Goal: Information Seeking & Learning: Find contact information

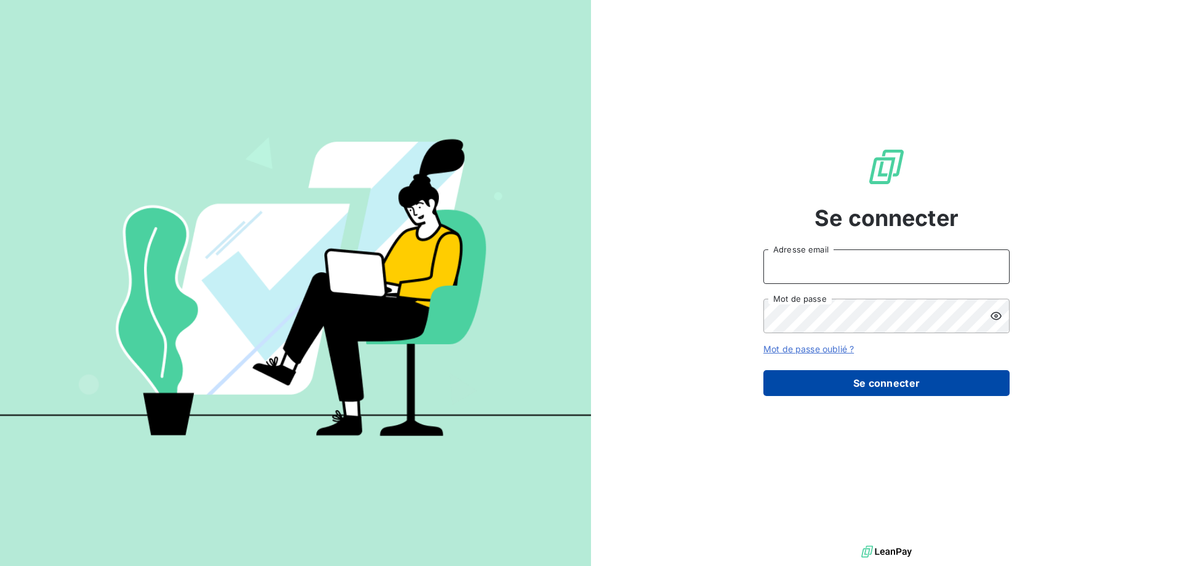
type input "[EMAIL_ADDRESS][DOMAIN_NAME]"
click at [843, 384] on button "Se connecter" at bounding box center [886, 383] width 246 height 26
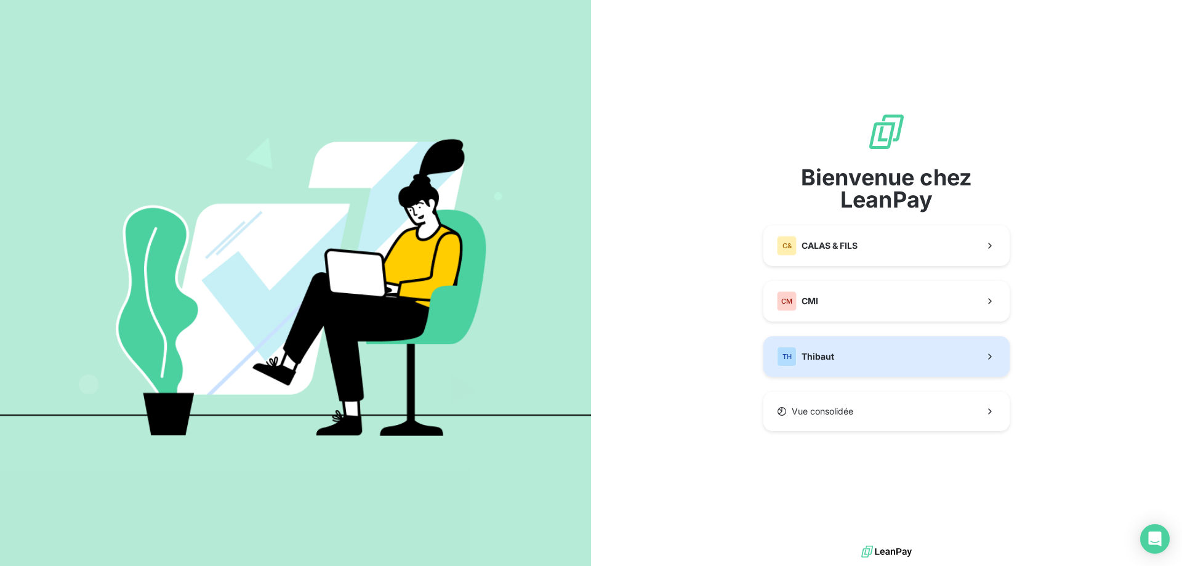
click at [804, 365] on div "TH Thibaut" at bounding box center [805, 357] width 57 height 20
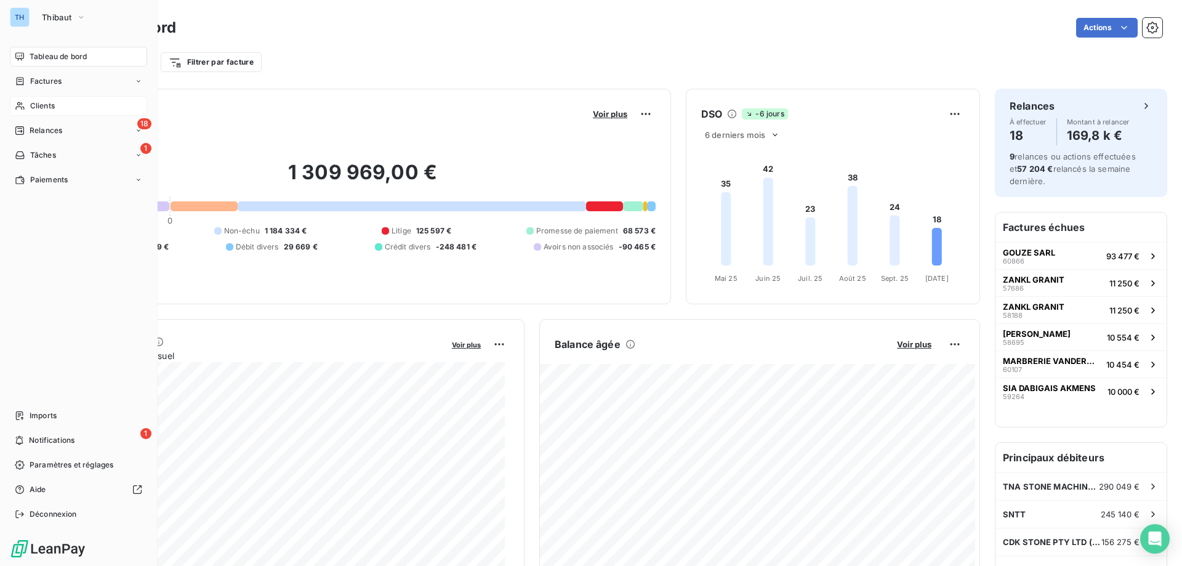
click at [30, 101] on span "Clients" at bounding box center [42, 105] width 25 height 11
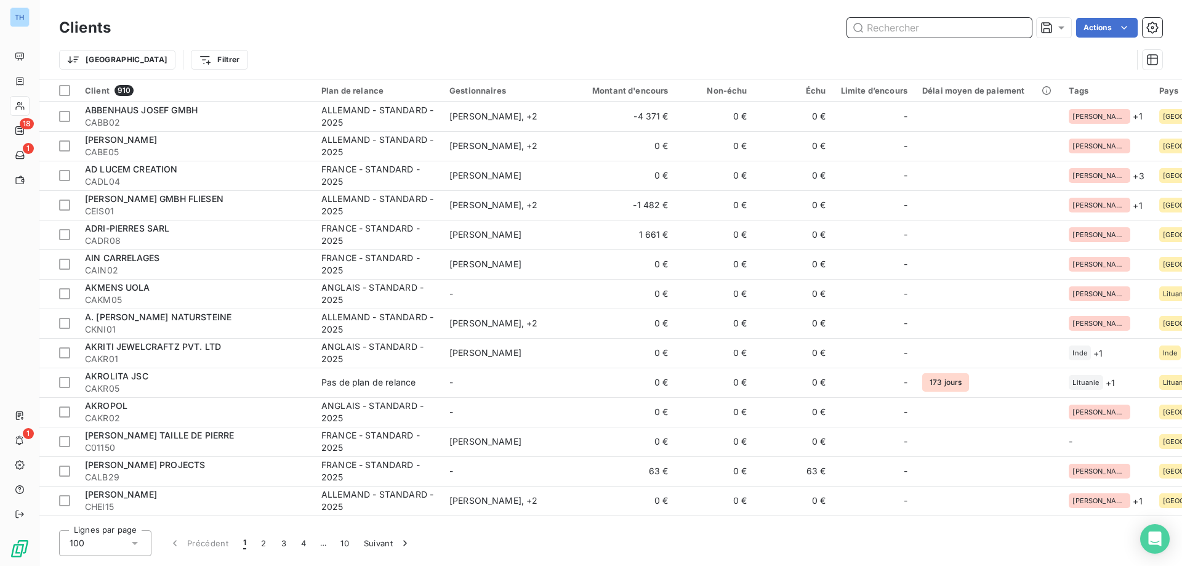
click at [904, 27] on input "text" at bounding box center [939, 28] width 185 height 20
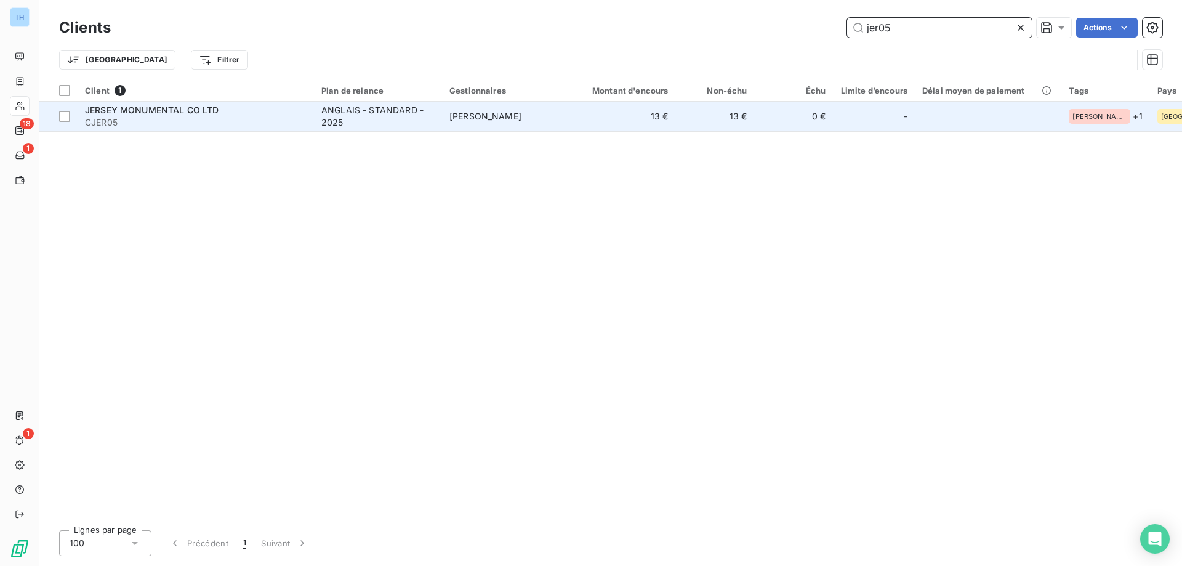
type input "jer05"
click at [180, 108] on span "JERSEY MONUMENTAL CO LTD" at bounding box center [152, 110] width 134 height 10
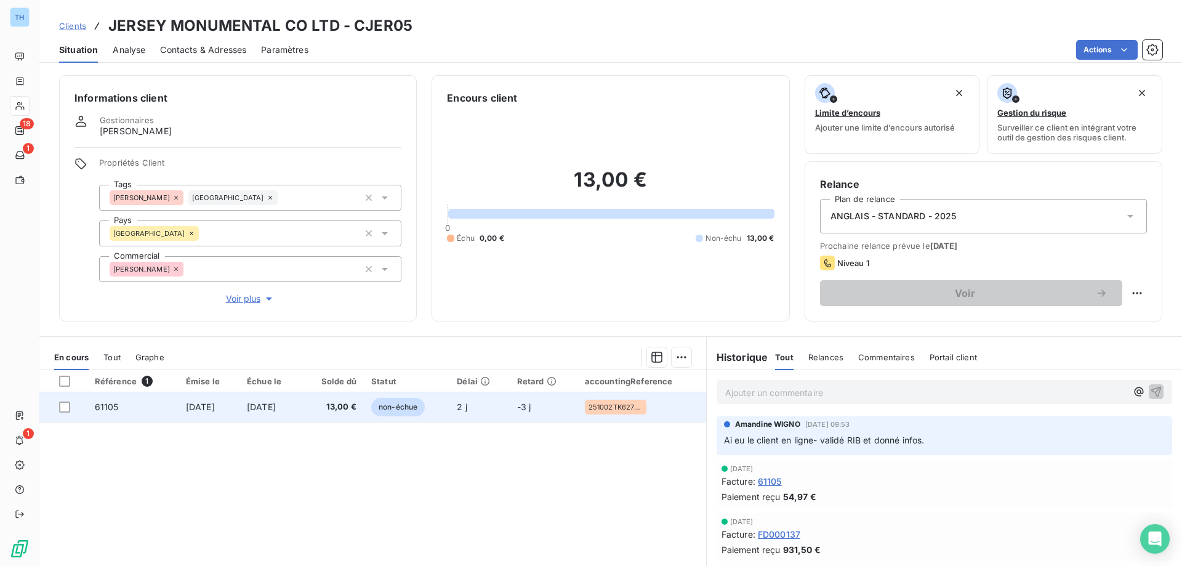
click at [257, 403] on span "[DATE]" at bounding box center [261, 406] width 29 height 10
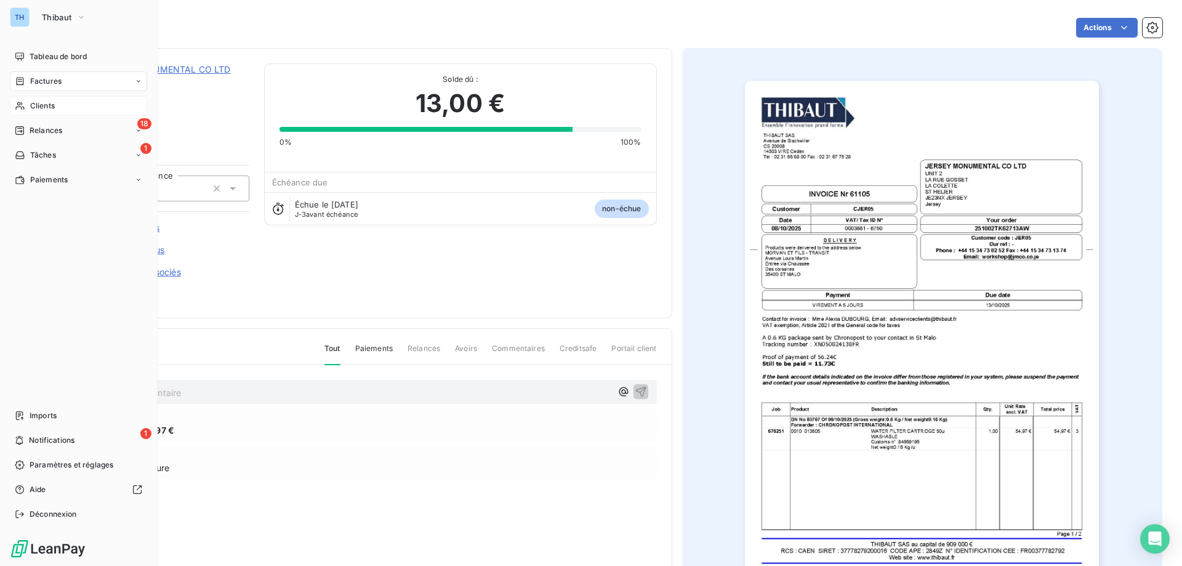
click at [23, 112] on div "Clients" at bounding box center [78, 106] width 137 height 20
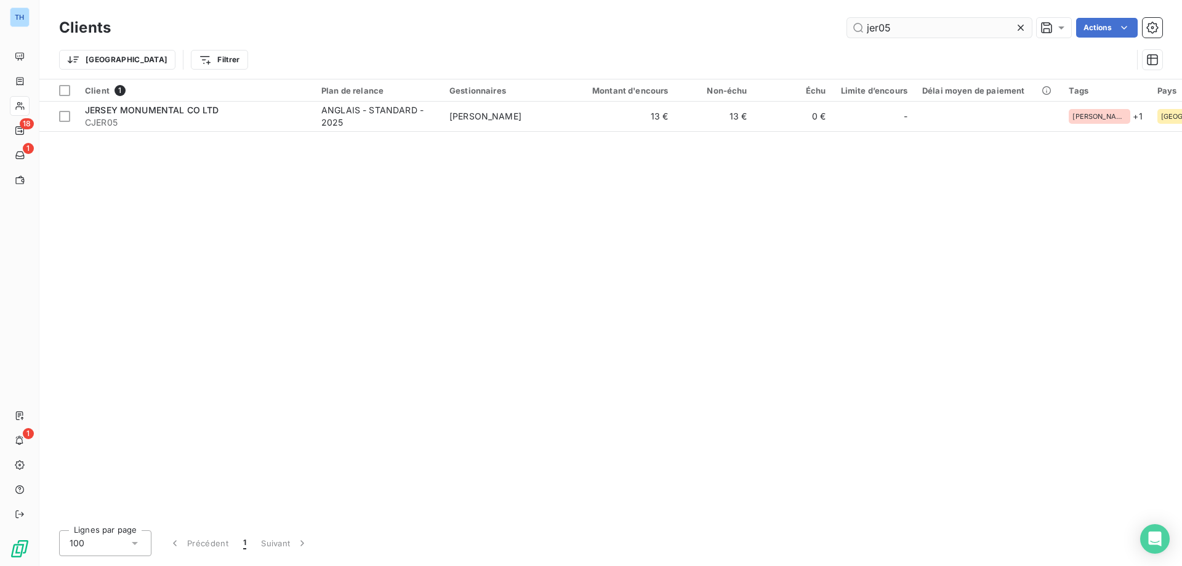
click at [897, 28] on input "jer05" at bounding box center [939, 28] width 185 height 20
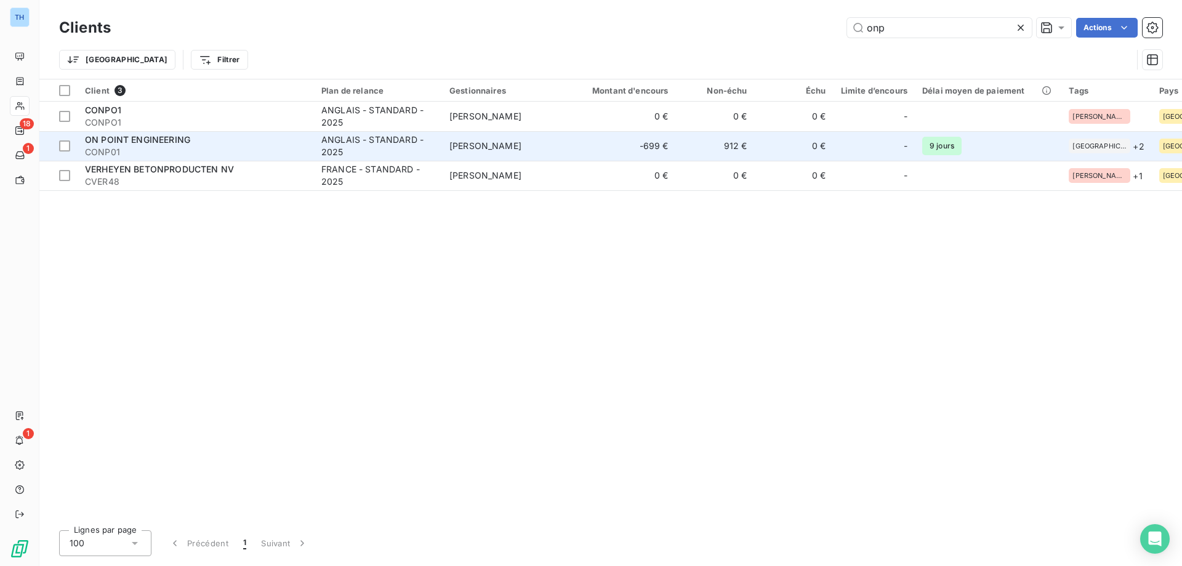
type input "onp"
click at [335, 151] on div "ANGLAIS - STANDARD - 2025" at bounding box center [377, 146] width 113 height 25
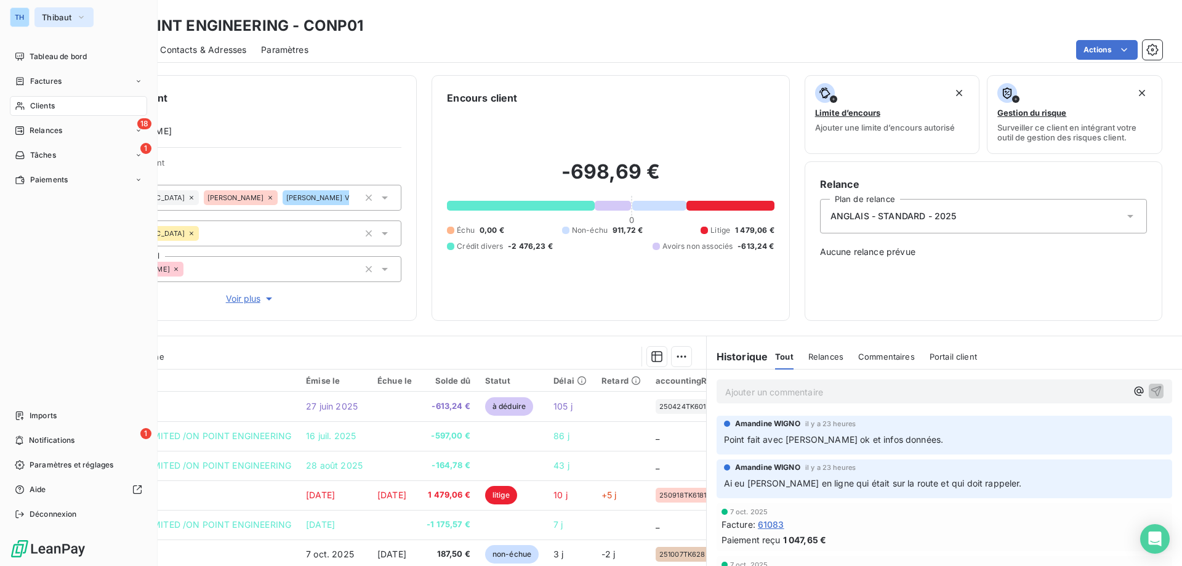
click at [50, 12] on span "Thibaut" at bounding box center [57, 17] width 30 height 10
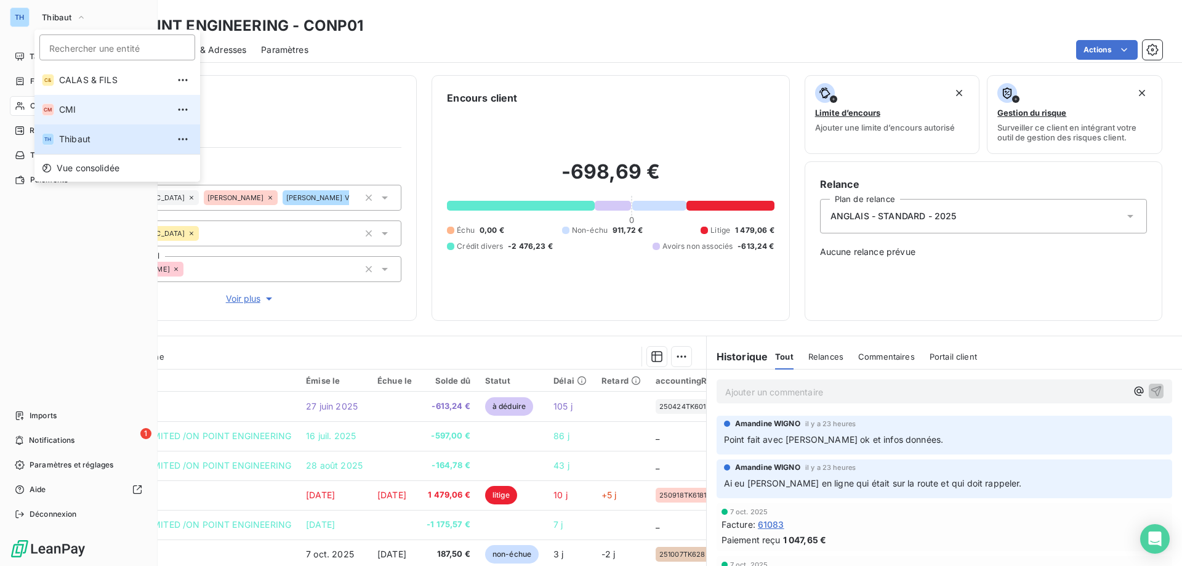
click at [108, 117] on li "CM CMI" at bounding box center [117, 110] width 166 height 30
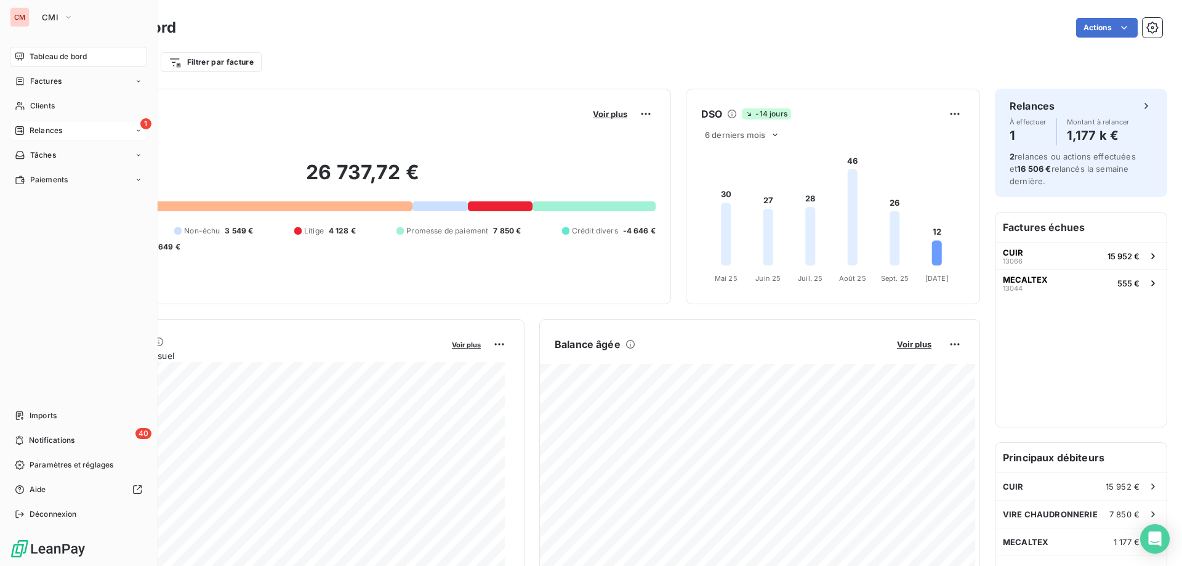
click at [33, 131] on span "Relances" at bounding box center [46, 130] width 33 height 11
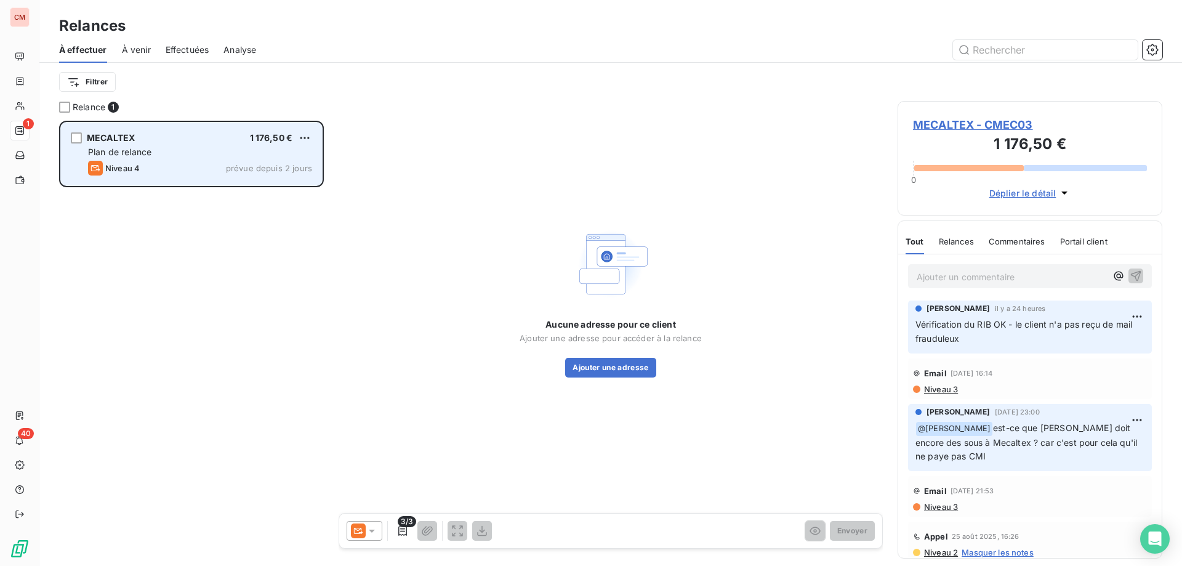
scroll to position [436, 255]
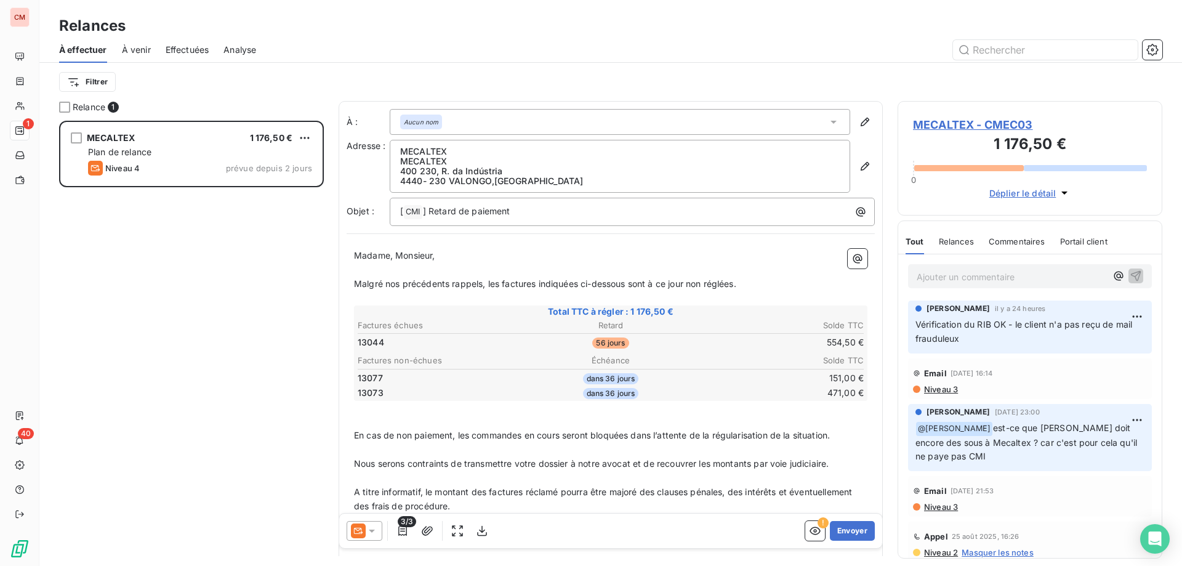
click at [929, 119] on span "MECALTEX - CMEC03" at bounding box center [1030, 124] width 234 height 17
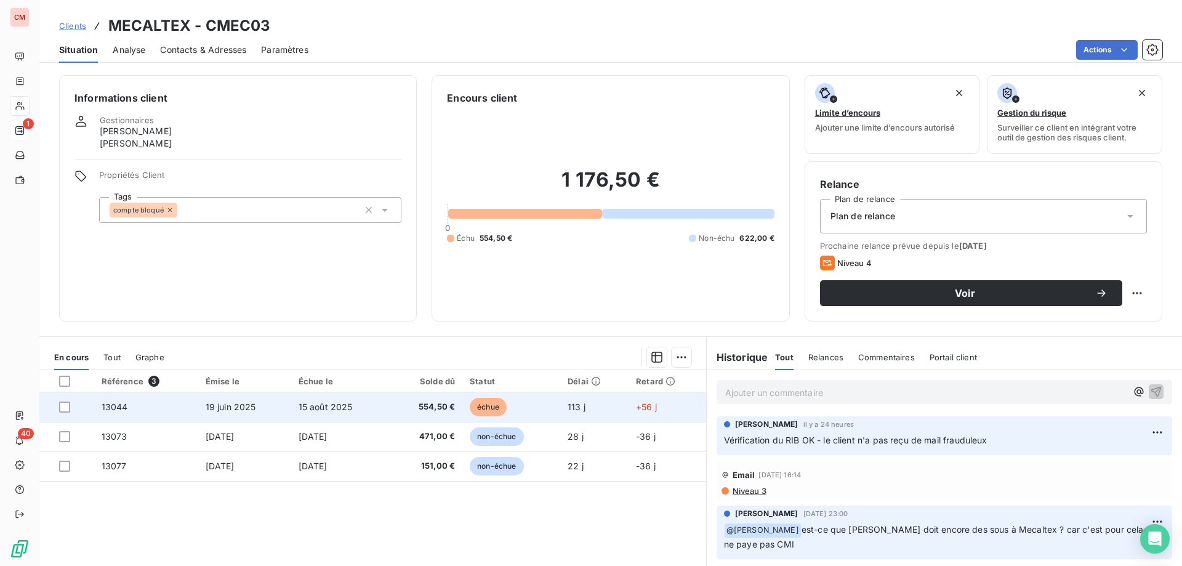
click at [326, 410] on span "15 août 2025" at bounding box center [326, 406] width 54 height 10
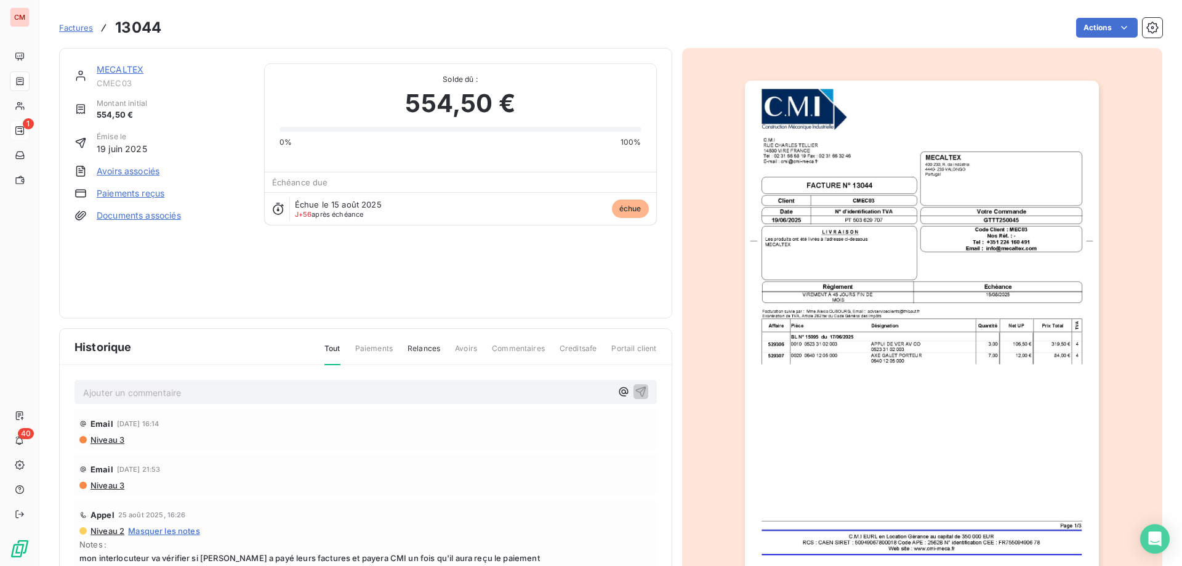
click at [245, 394] on p "Ajouter un commentaire ﻿" at bounding box center [347, 392] width 528 height 15
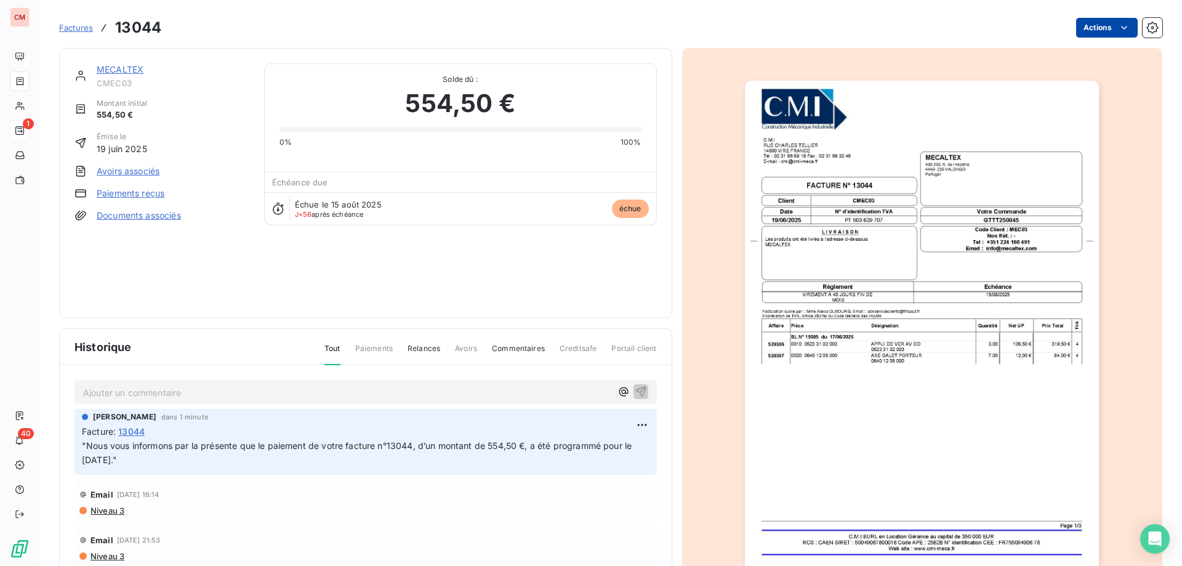
click at [1084, 30] on html "CM 1 40 Factures 13044 Actions MECALTEX CMEC03 Montant initial 554,50 € Émise l…" at bounding box center [591, 283] width 1182 height 566
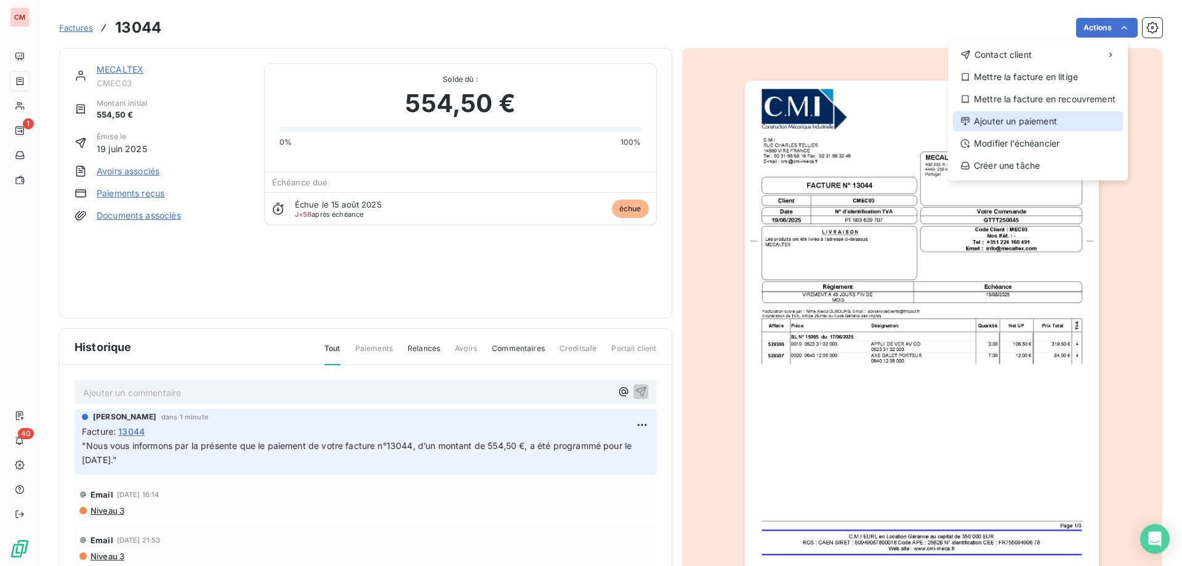
click at [1007, 122] on div "Ajouter un paiement" at bounding box center [1038, 121] width 170 height 20
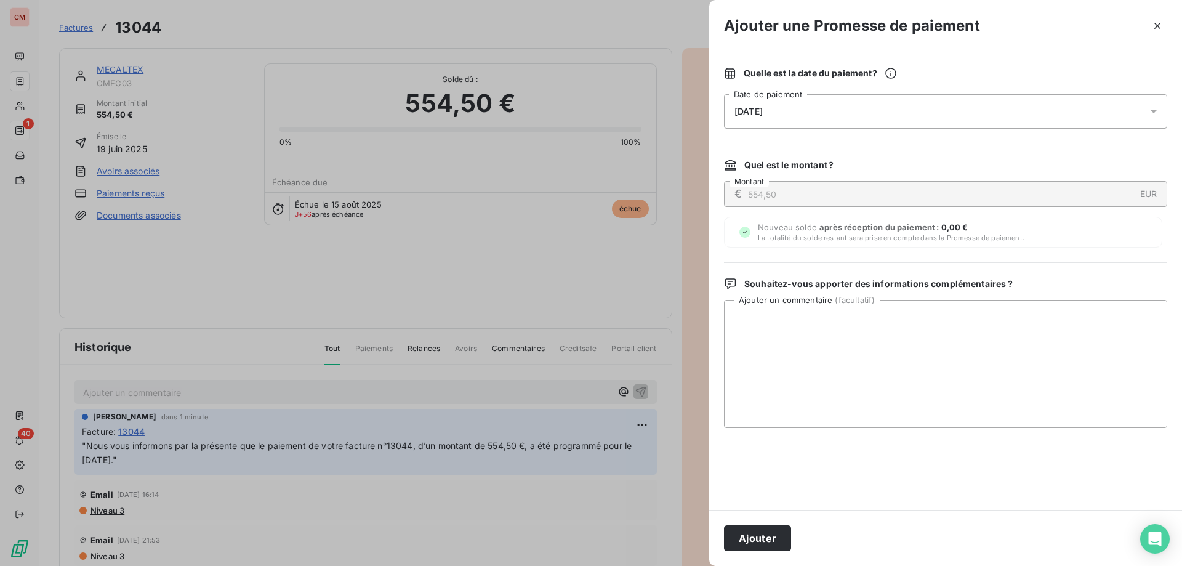
click at [823, 115] on div "[DATE]" at bounding box center [945, 111] width 443 height 34
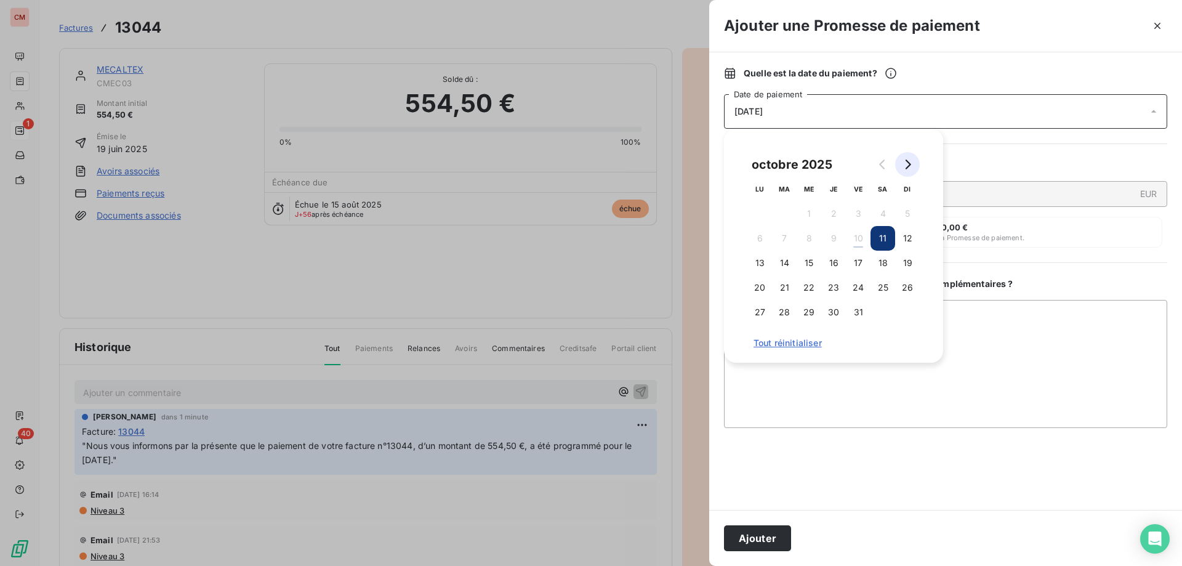
click at [908, 169] on icon "Go to next month" at bounding box center [907, 164] width 10 height 10
click at [783, 235] on button "4" at bounding box center [784, 238] width 25 height 25
click at [759, 539] on button "Ajouter" at bounding box center [757, 538] width 67 height 26
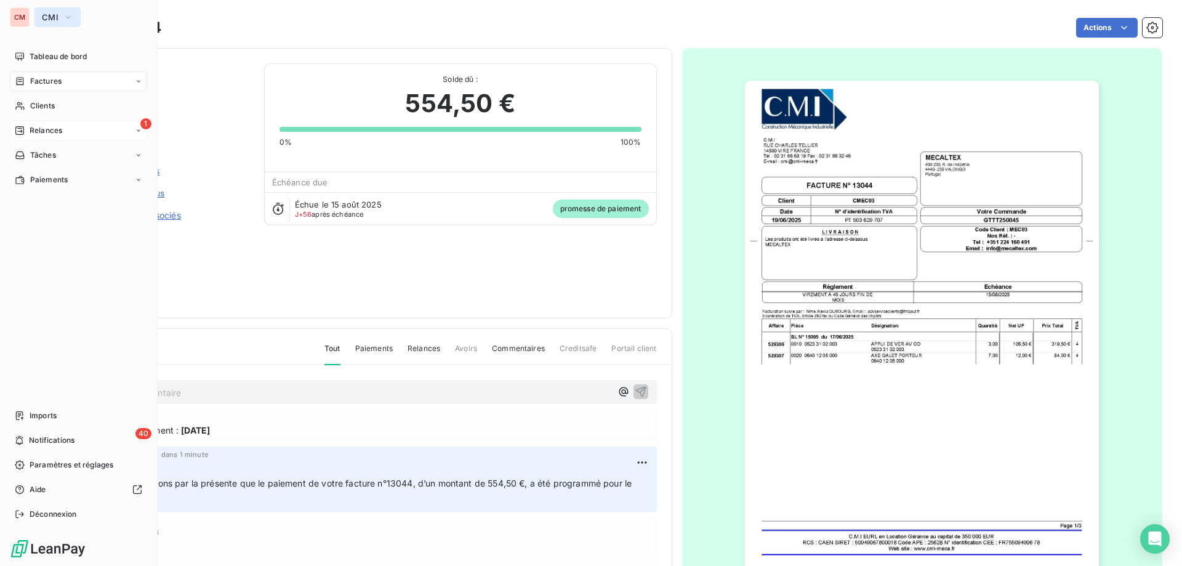
click at [53, 18] on span "CMI" at bounding box center [50, 17] width 17 height 10
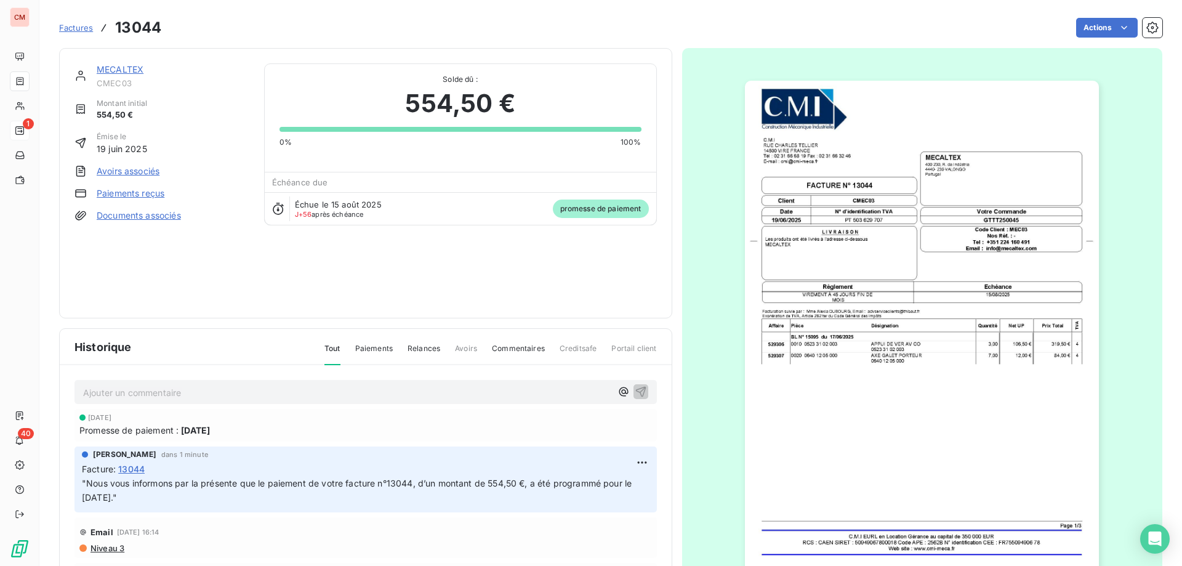
click at [227, 21] on div "Actions" at bounding box center [669, 28] width 986 height 20
click at [116, 68] on link "MECALTEX" at bounding box center [120, 69] width 47 height 10
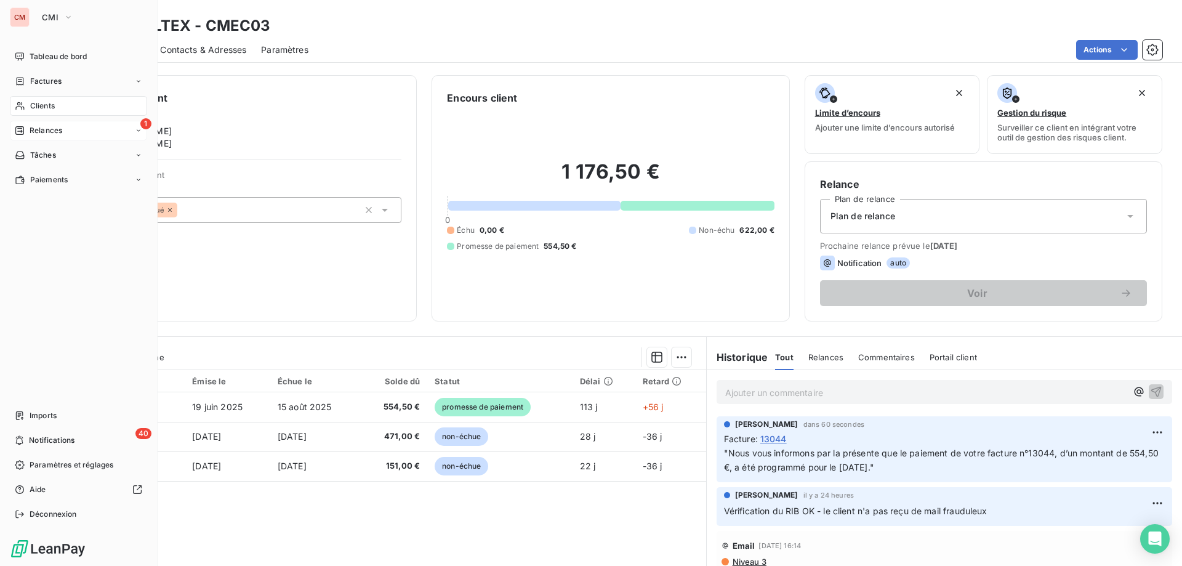
click at [28, 127] on div "Relances" at bounding box center [38, 130] width 47 height 11
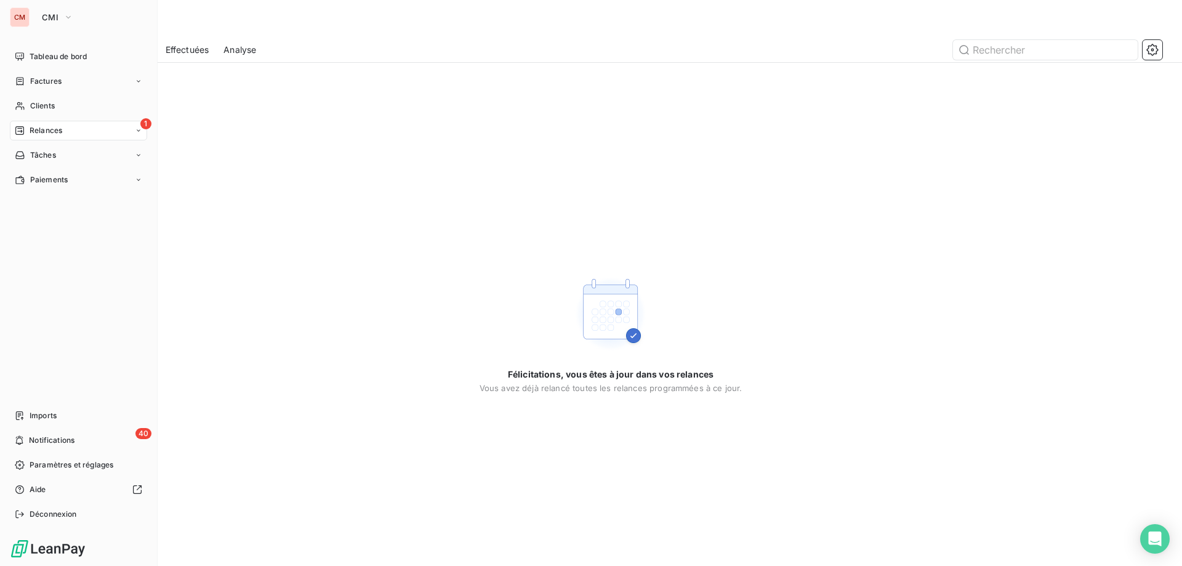
click at [137, 126] on div "1 Relances" at bounding box center [78, 131] width 137 height 20
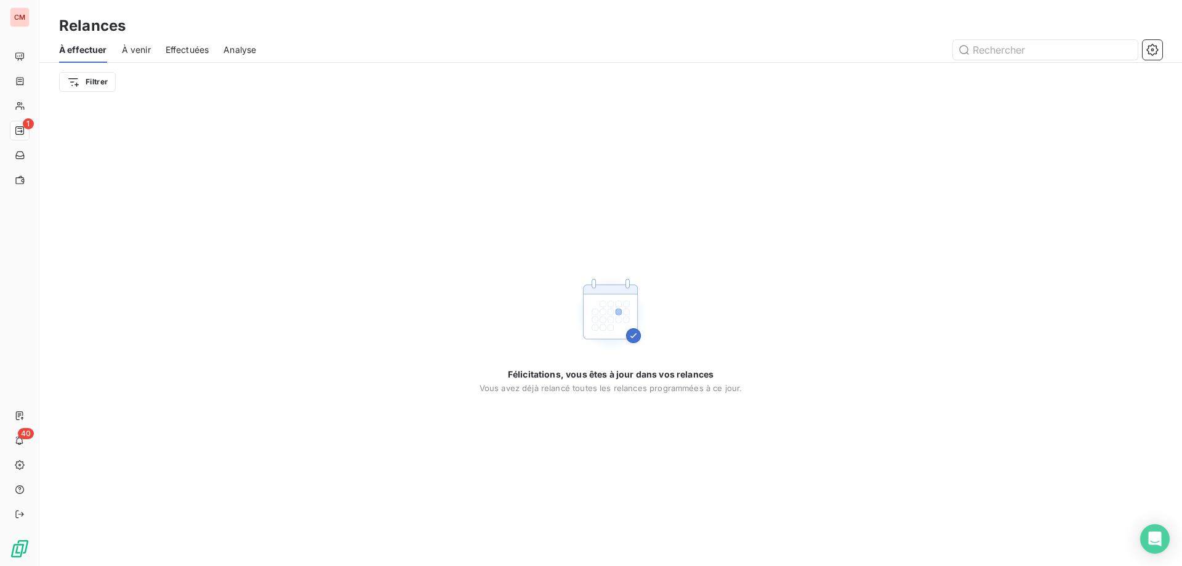
click at [264, 156] on div "Félicitations, vous êtes à jour dans vos relances Vous avez déjà relancé toutes…" at bounding box center [610, 333] width 1142 height 465
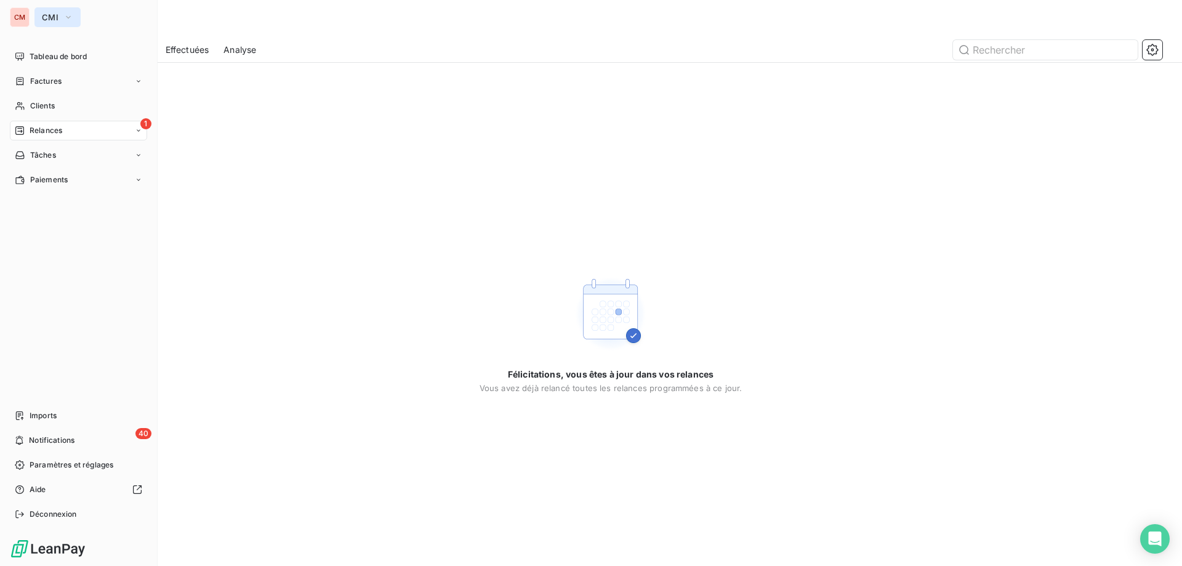
drag, startPoint x: 28, startPoint y: 16, endPoint x: 34, endPoint y: 16, distance: 6.8
click at [28, 16] on div "CM" at bounding box center [20, 17] width 20 height 20
click at [63, 19] on icon "button" at bounding box center [68, 17] width 10 height 12
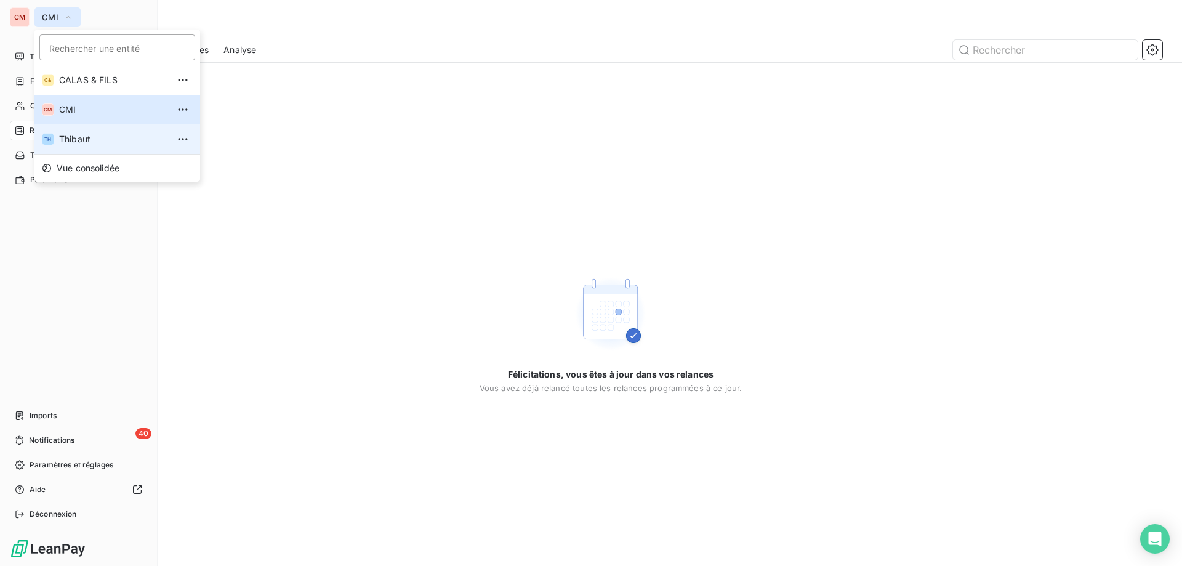
click at [104, 139] on span "Thibaut" at bounding box center [113, 139] width 109 height 12
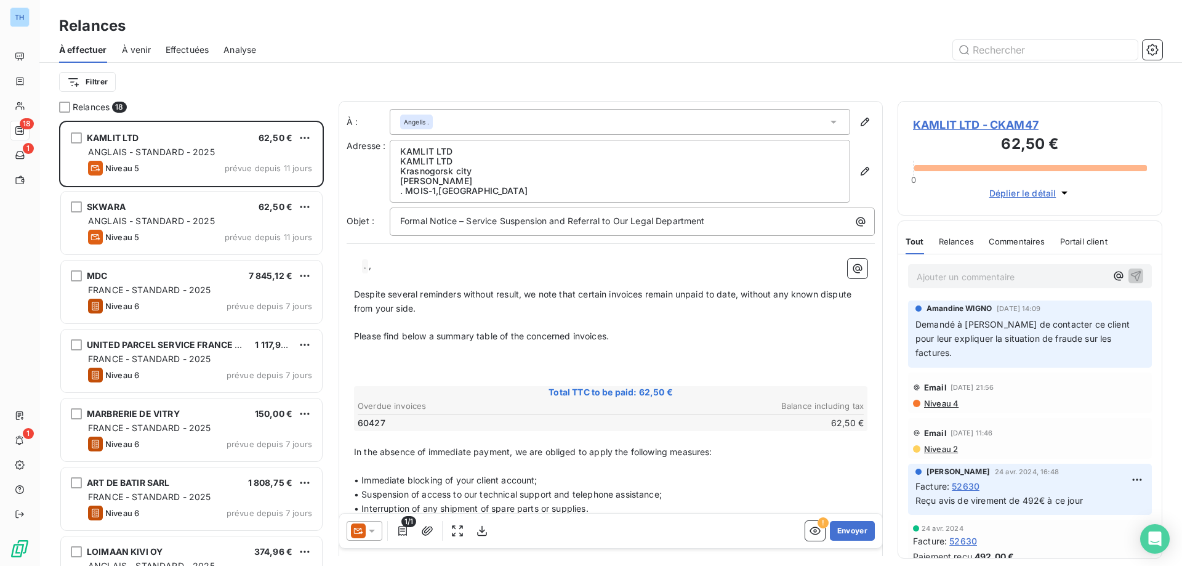
scroll to position [10, 10]
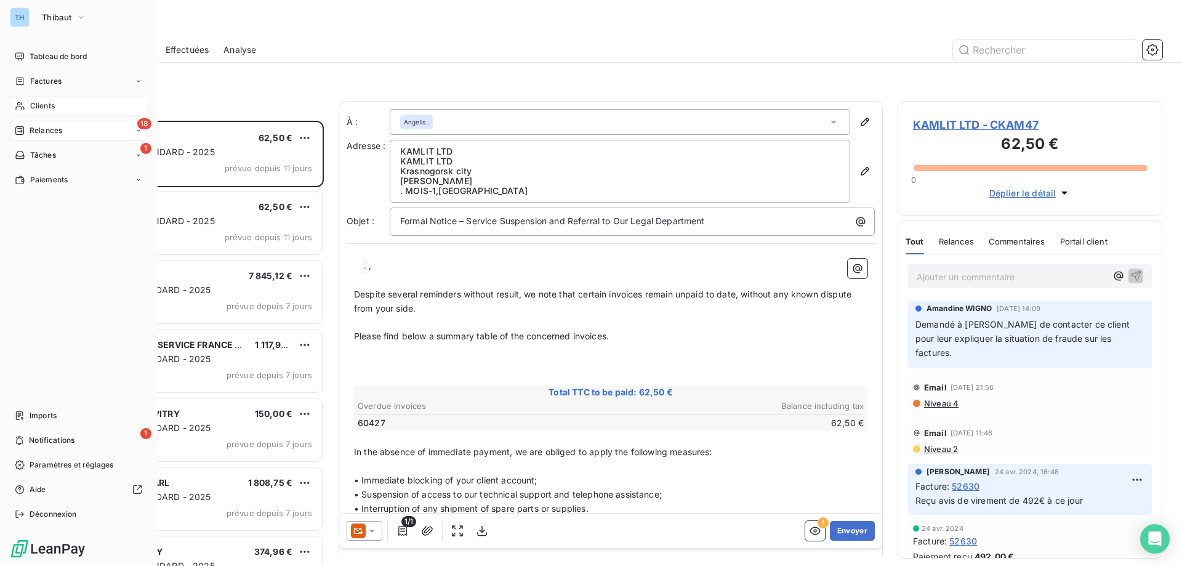
click at [22, 103] on icon at bounding box center [19, 106] width 9 height 8
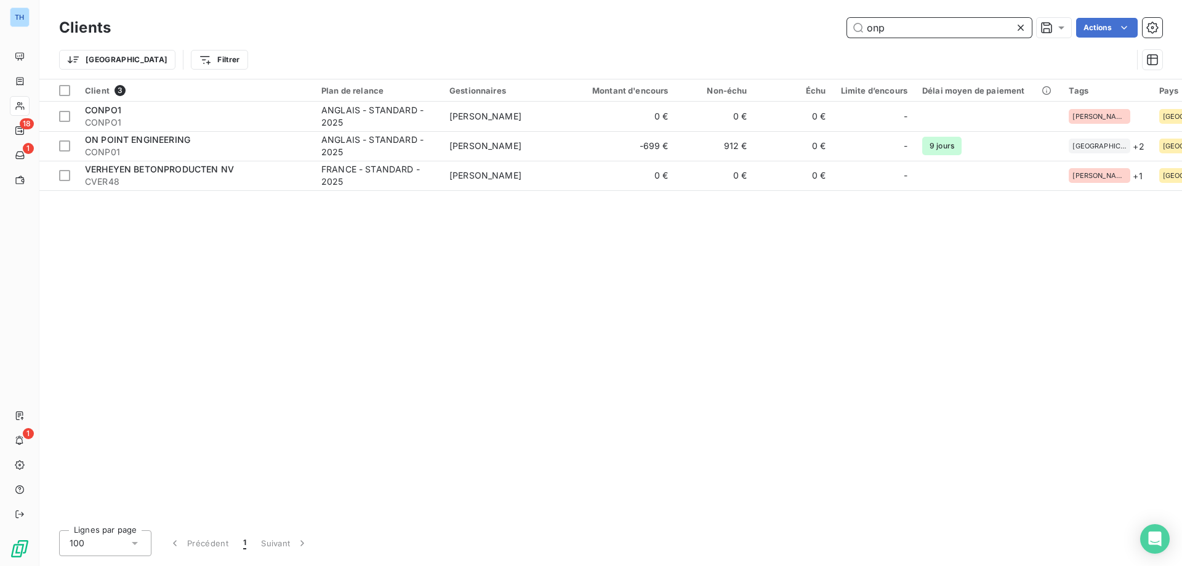
click at [891, 28] on input "onp" at bounding box center [939, 28] width 185 height 20
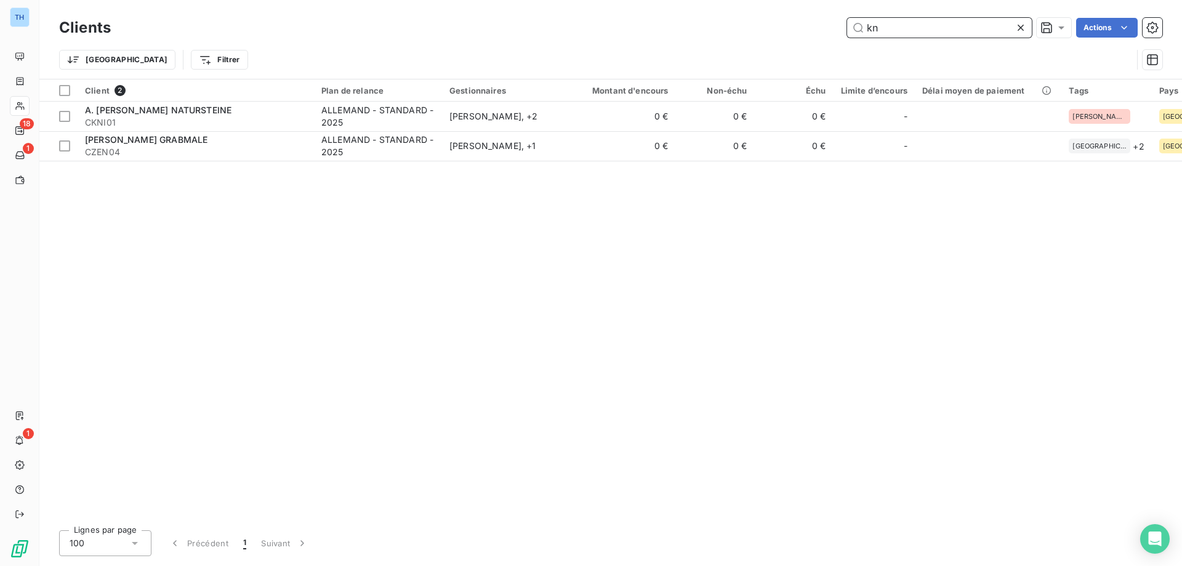
type input "k"
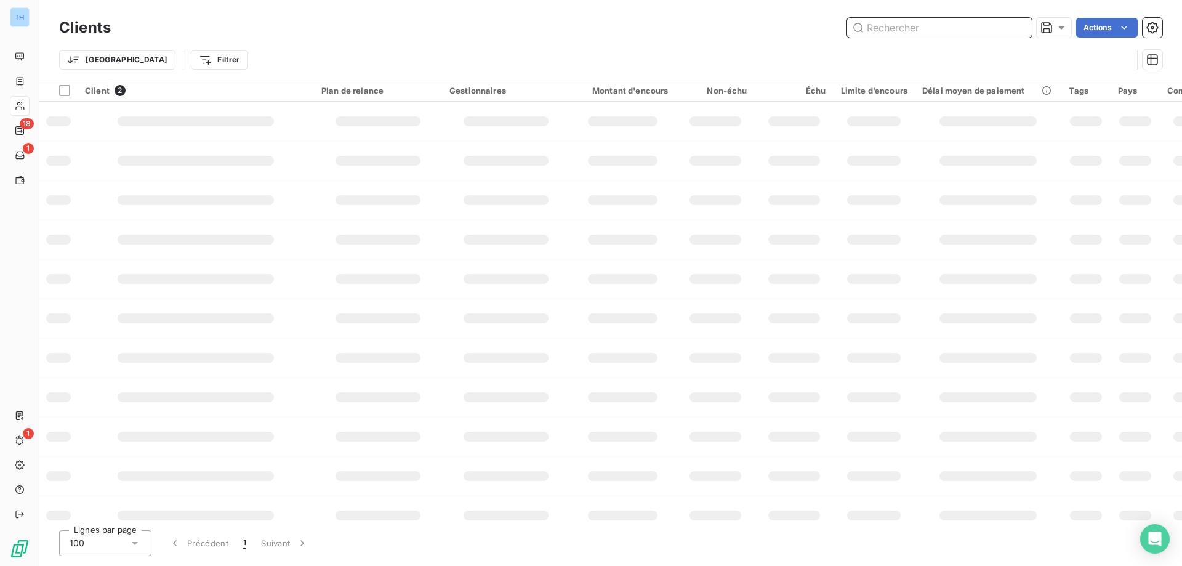
type input "o"
type input "l"
type input "p"
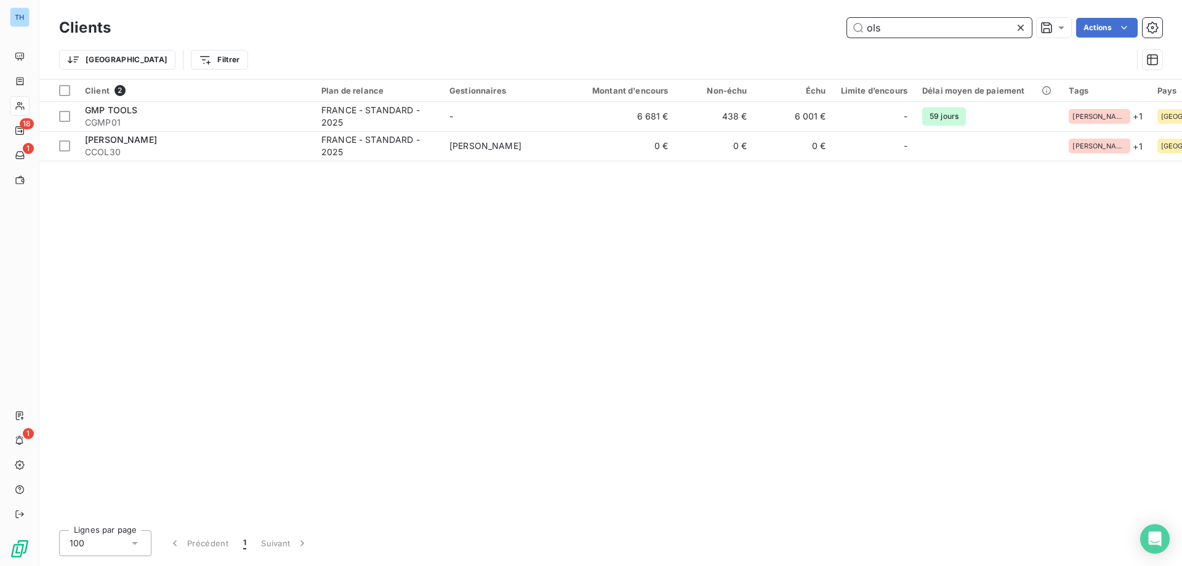
type input "ols"
click at [1021, 27] on icon at bounding box center [1020, 28] width 6 height 6
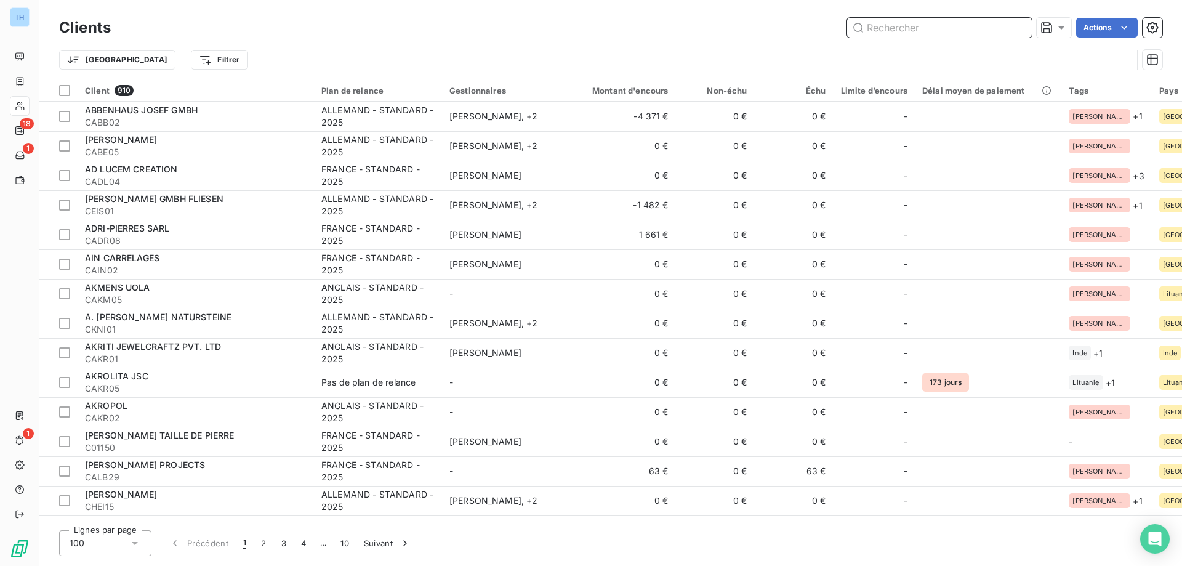
click at [883, 29] on input "text" at bounding box center [939, 28] width 185 height 20
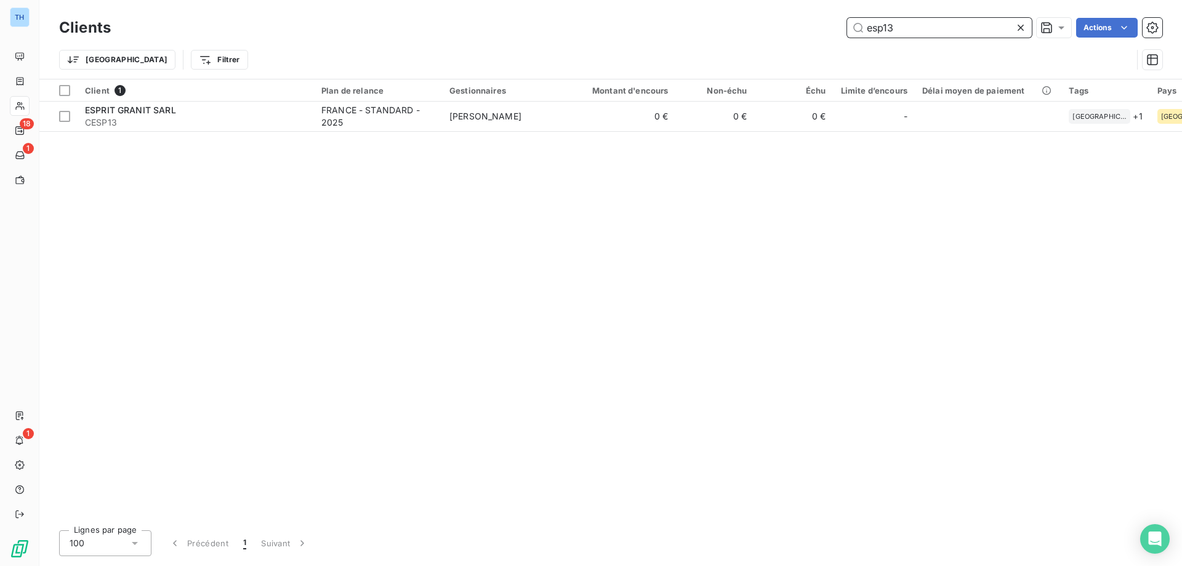
type input "esp13"
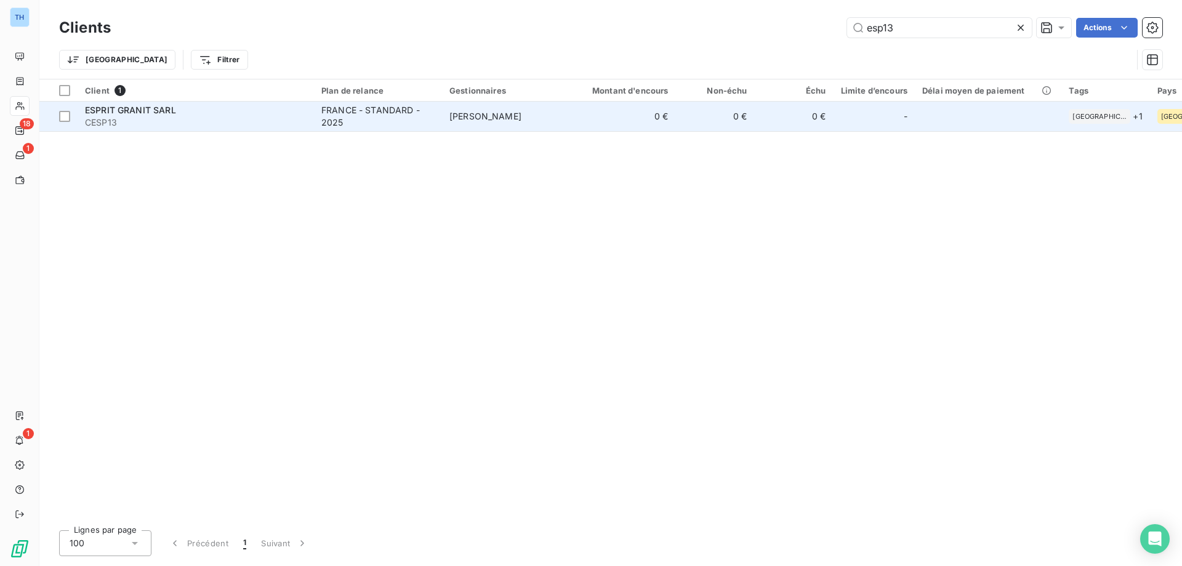
click at [182, 117] on span "CESP13" at bounding box center [196, 122] width 222 height 12
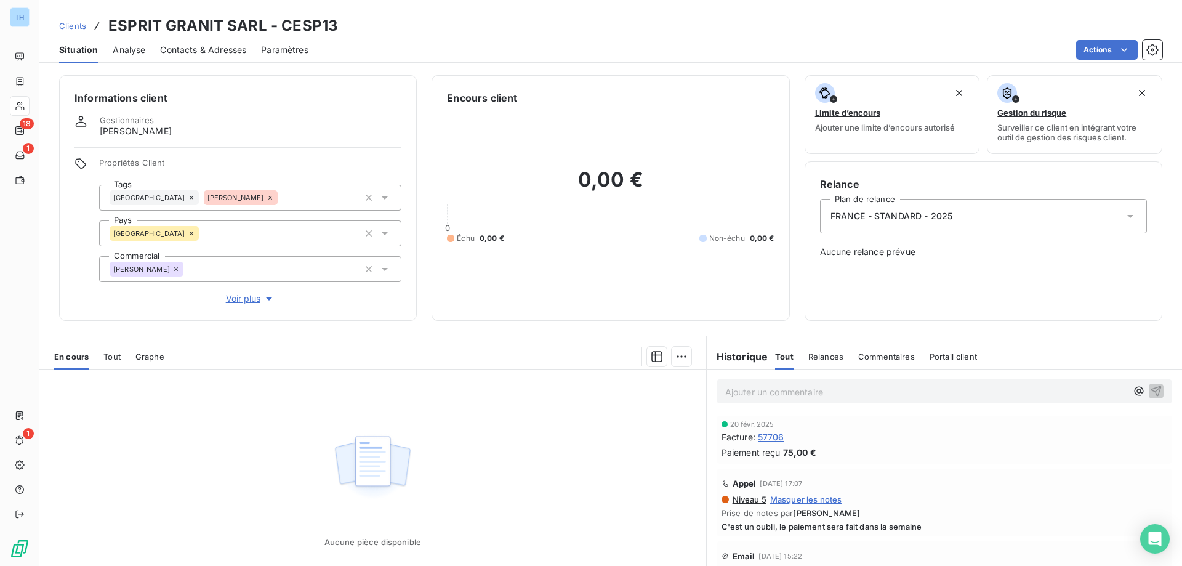
click at [212, 51] on span "Contacts & Adresses" at bounding box center [203, 50] width 86 height 12
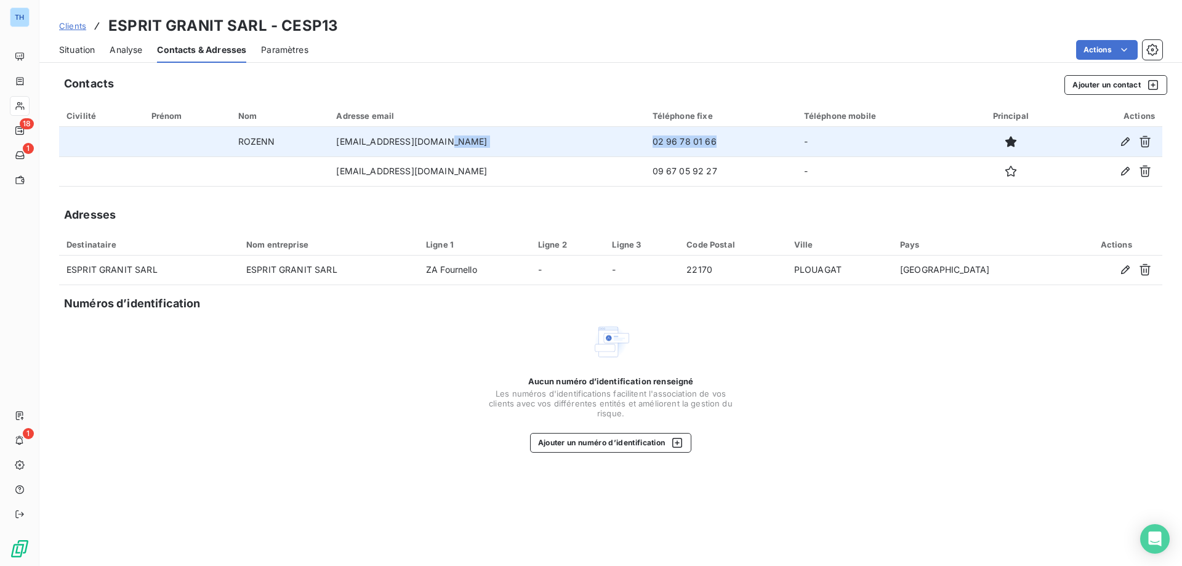
drag, startPoint x: 686, startPoint y: 145, endPoint x: 574, endPoint y: 143, distance: 111.4
click at [574, 143] on tr "ROZENN [EMAIL_ADDRESS][DOMAIN_NAME] 02 96 78 01 66 -" at bounding box center [610, 142] width 1103 height 30
copy tr "02 96 78 01 66"
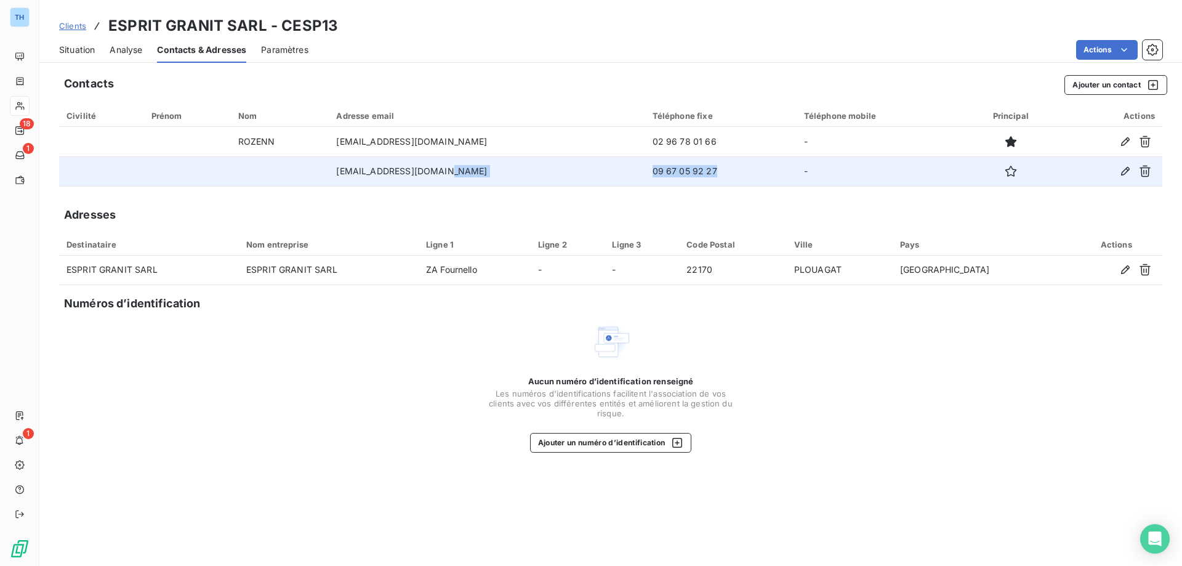
drag, startPoint x: 667, startPoint y: 172, endPoint x: 585, endPoint y: 172, distance: 81.2
click at [585, 172] on tr "[EMAIL_ADDRESS][DOMAIN_NAME] 09 67 05 92 27 -" at bounding box center [610, 171] width 1103 height 30
copy tr "09 67 05 92 27"
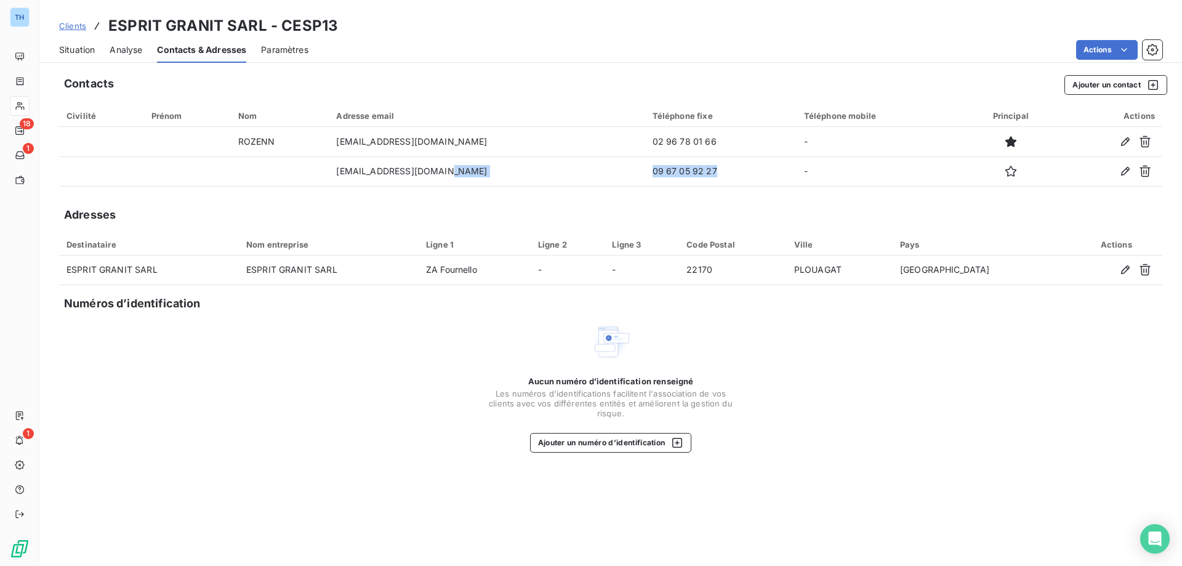
click at [68, 29] on span "Clients" at bounding box center [72, 26] width 27 height 10
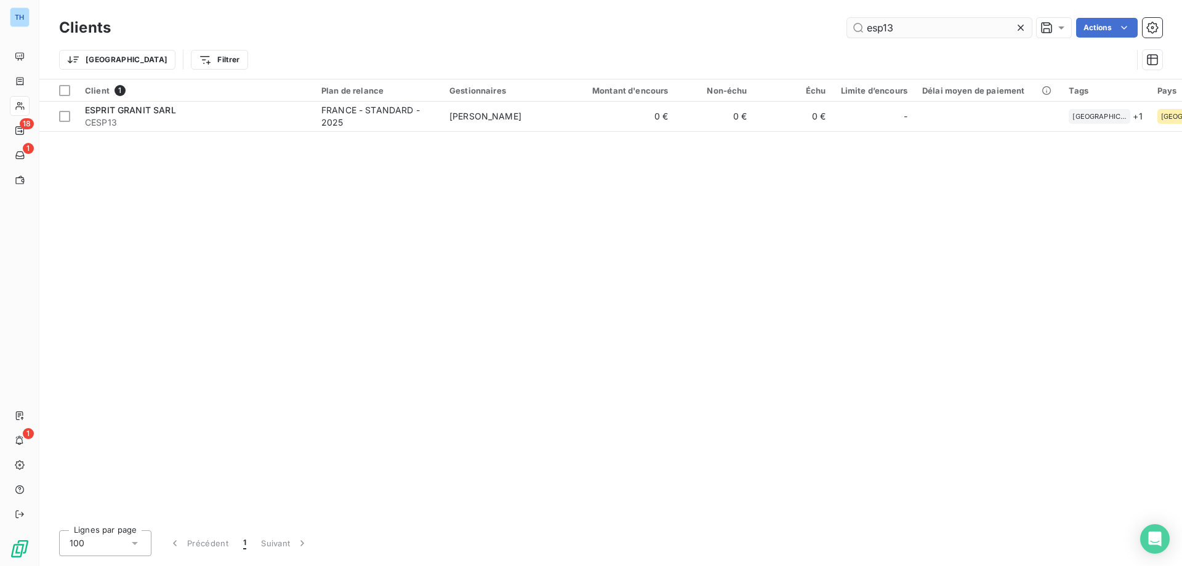
click at [920, 25] on input "esp13" at bounding box center [939, 28] width 185 height 20
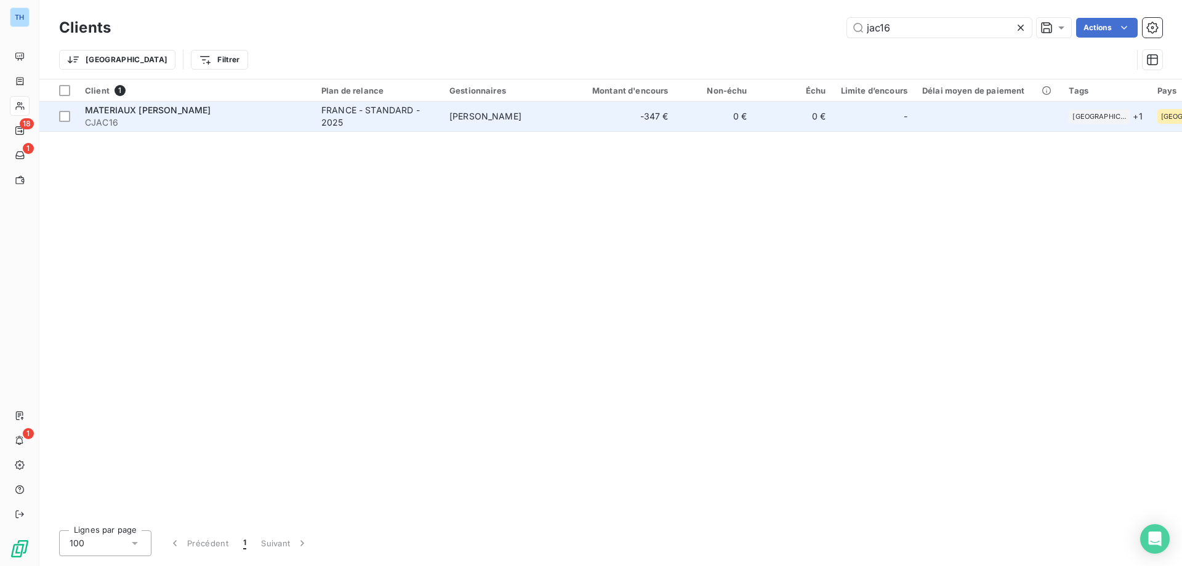
type input "jac16"
click at [590, 114] on td "-347 €" at bounding box center [623, 117] width 106 height 30
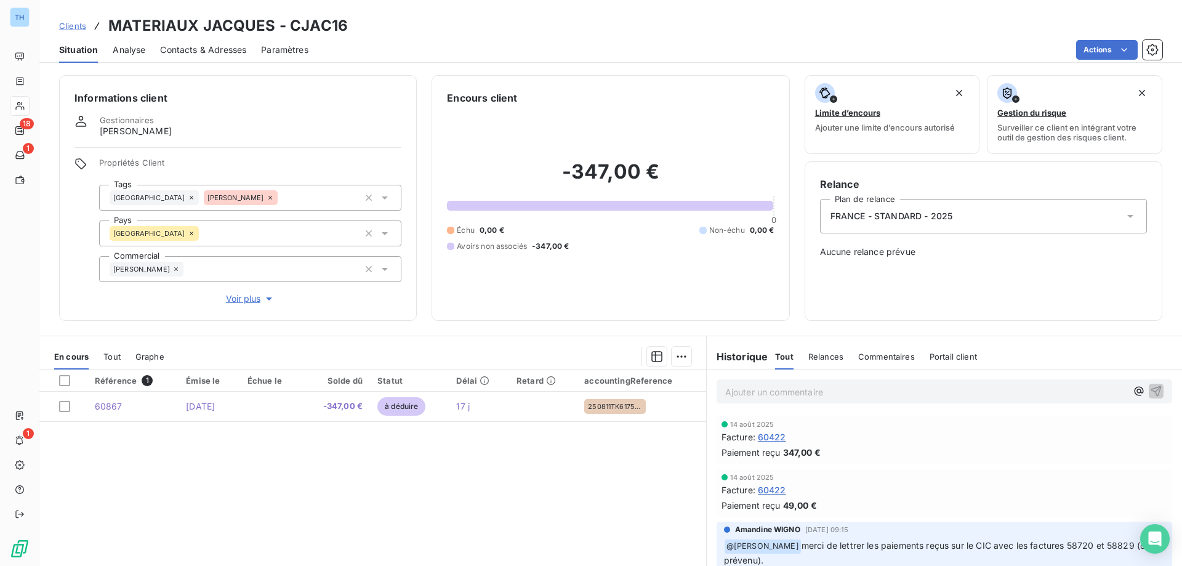
click at [220, 53] on span "Contacts & Adresses" at bounding box center [203, 50] width 86 height 12
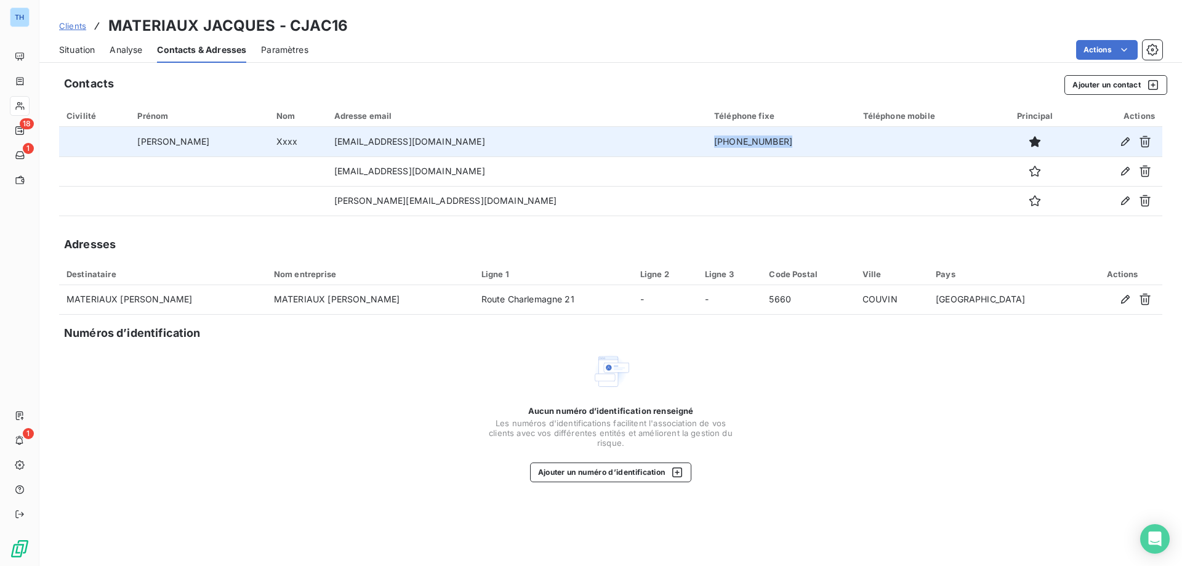
drag, startPoint x: 703, startPoint y: 138, endPoint x: 616, endPoint y: 141, distance: 86.8
click at [707, 141] on td "[PHONE_NUMBER]" at bounding box center [781, 142] width 149 height 30
copy td "[PHONE_NUMBER]"
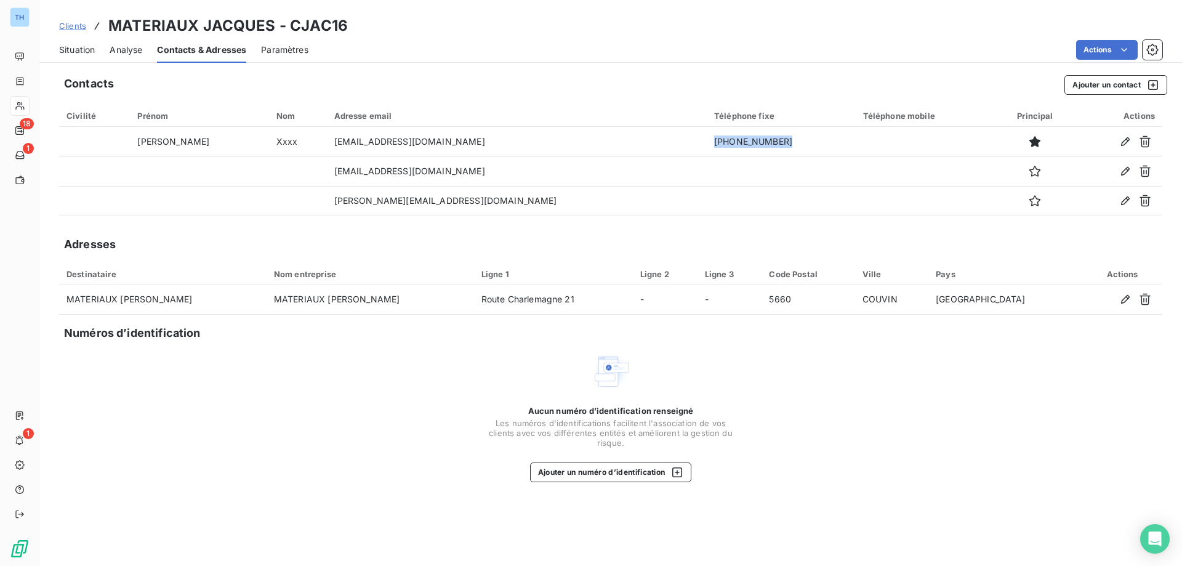
click at [76, 50] on span "Situation" at bounding box center [77, 50] width 36 height 12
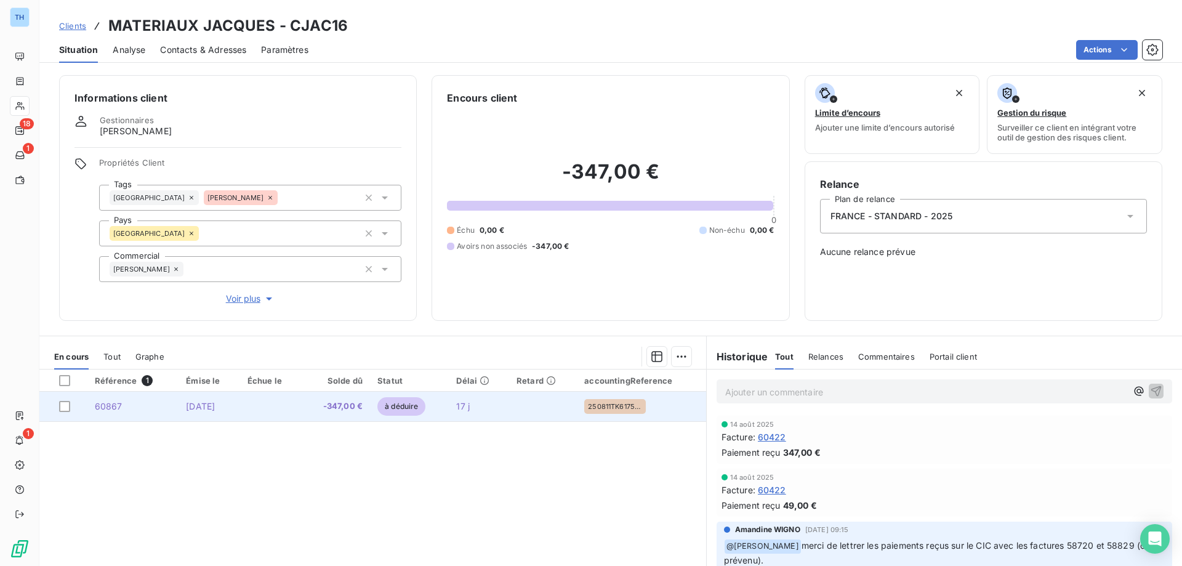
click at [239, 405] on td "[DATE]" at bounding box center [208, 406] width 61 height 30
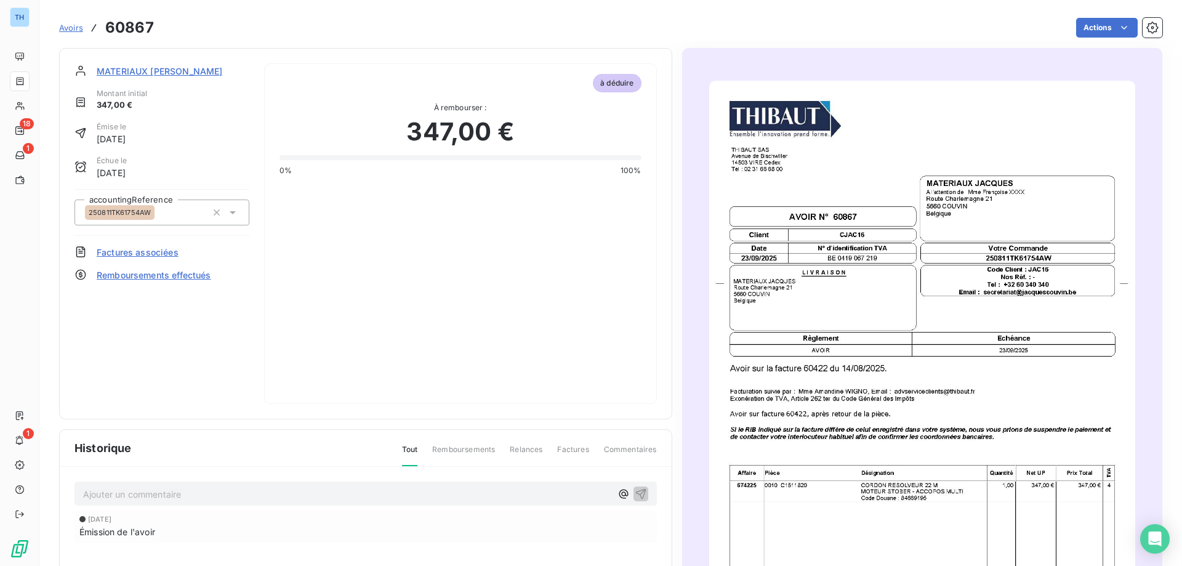
click at [161, 71] on span "MATERIAUX [PERSON_NAME]" at bounding box center [160, 71] width 126 height 13
